Goal: Transaction & Acquisition: Purchase product/service

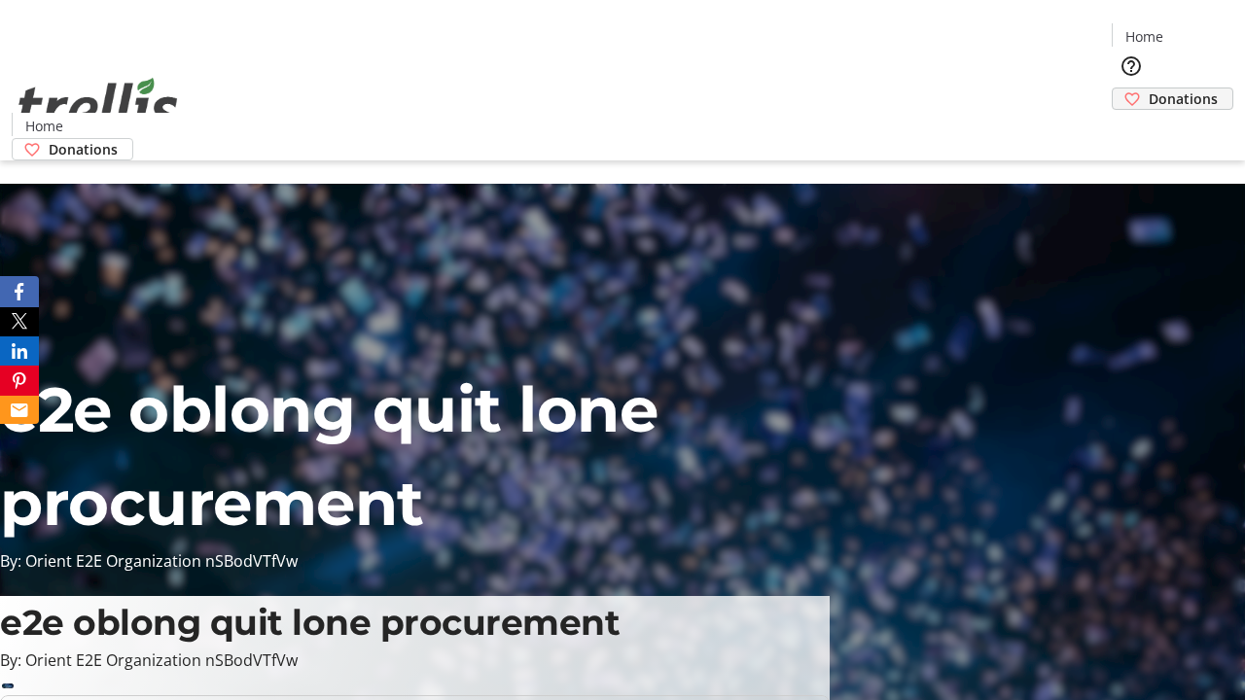
click at [1148, 88] on span "Donations" at bounding box center [1182, 98] width 69 height 20
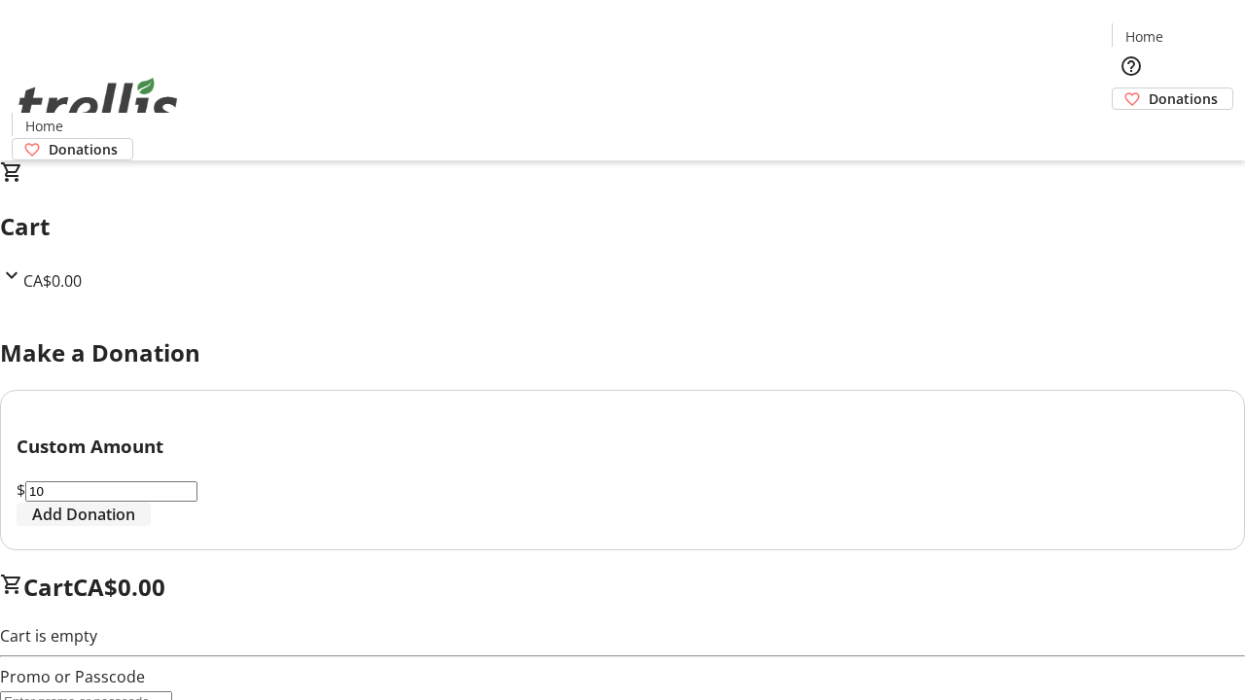
click at [135, 526] on span "Add Donation" at bounding box center [83, 514] width 103 height 23
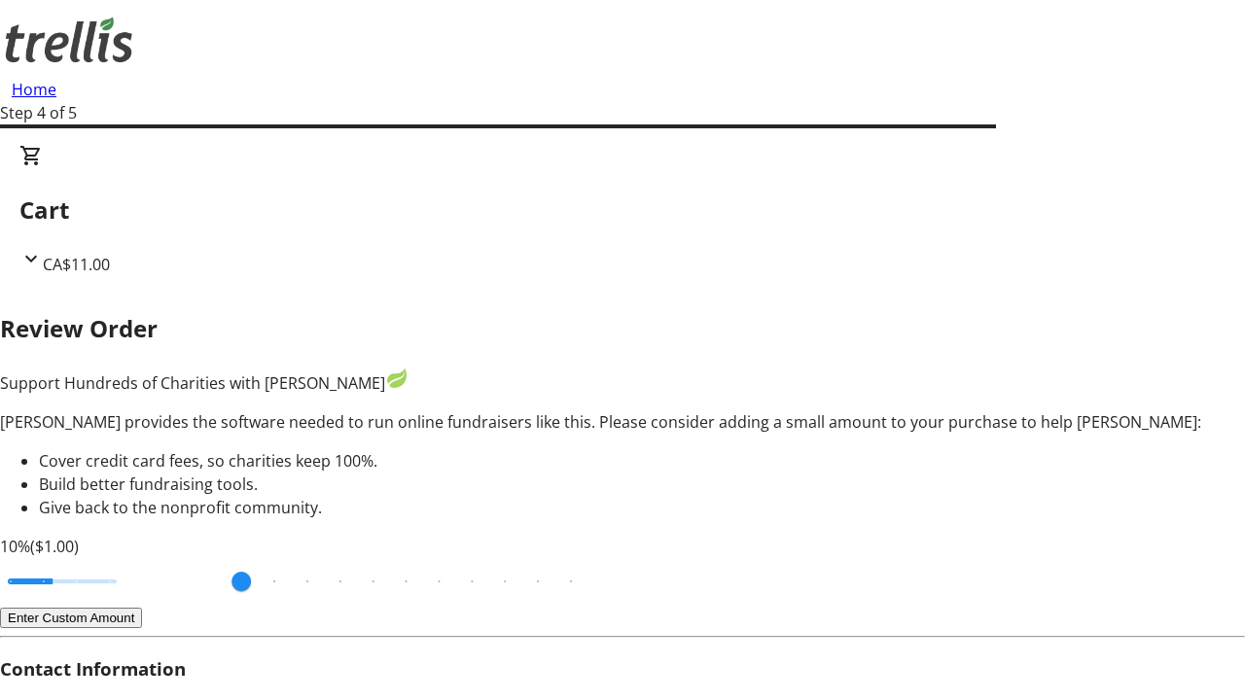
click at [142, 608] on button "Enter Custom Amount" at bounding box center [71, 618] width 142 height 20
